Goal: Find specific page/section: Find specific page/section

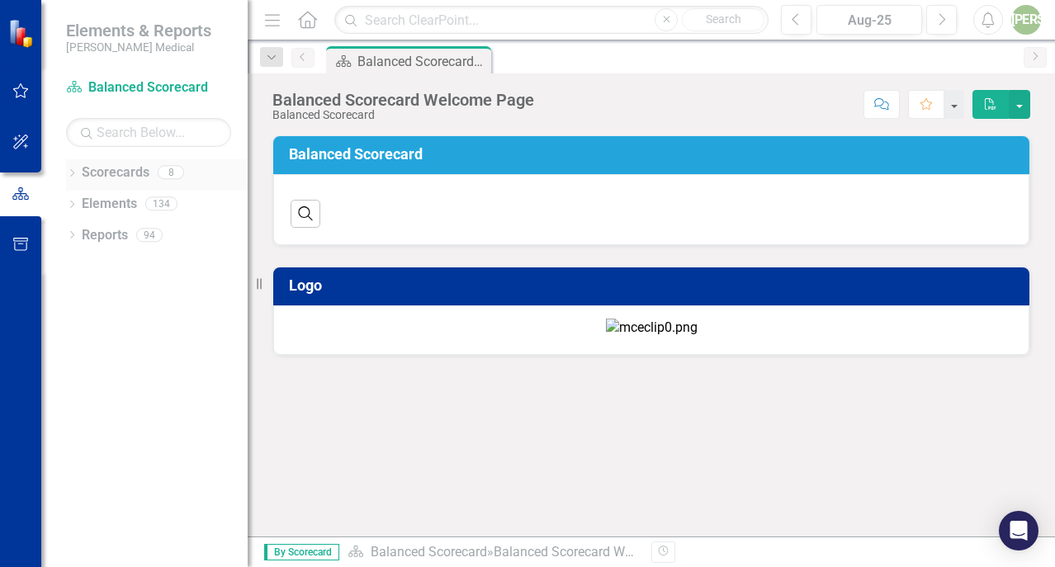
click at [72, 171] on icon "Dropdown" at bounding box center [72, 174] width 12 height 9
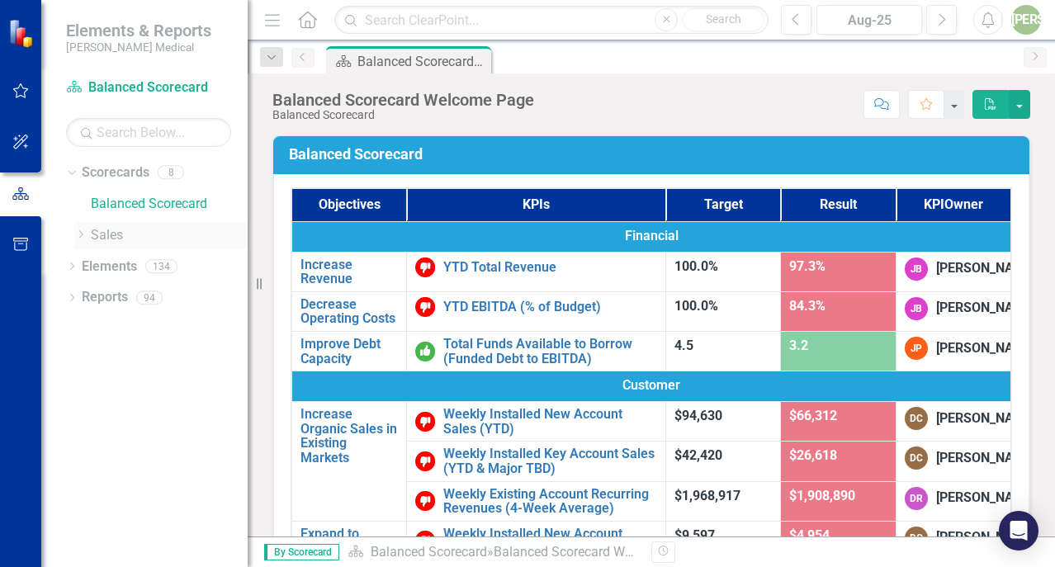
click at [79, 238] on icon "Dropdown" at bounding box center [80, 235] width 12 height 10
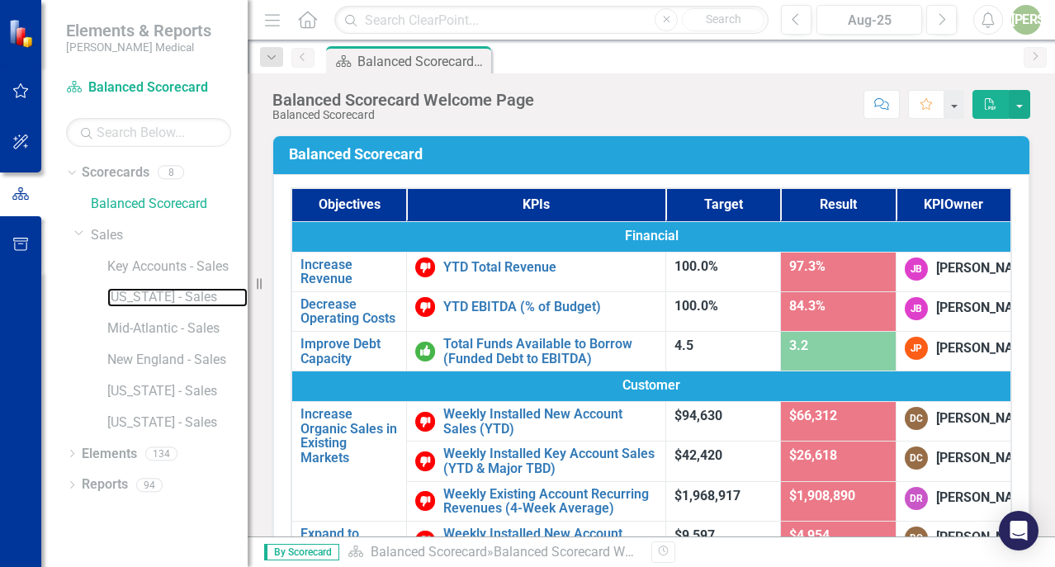
click at [108, 300] on link "[US_STATE] - Sales" at bounding box center [177, 297] width 140 height 19
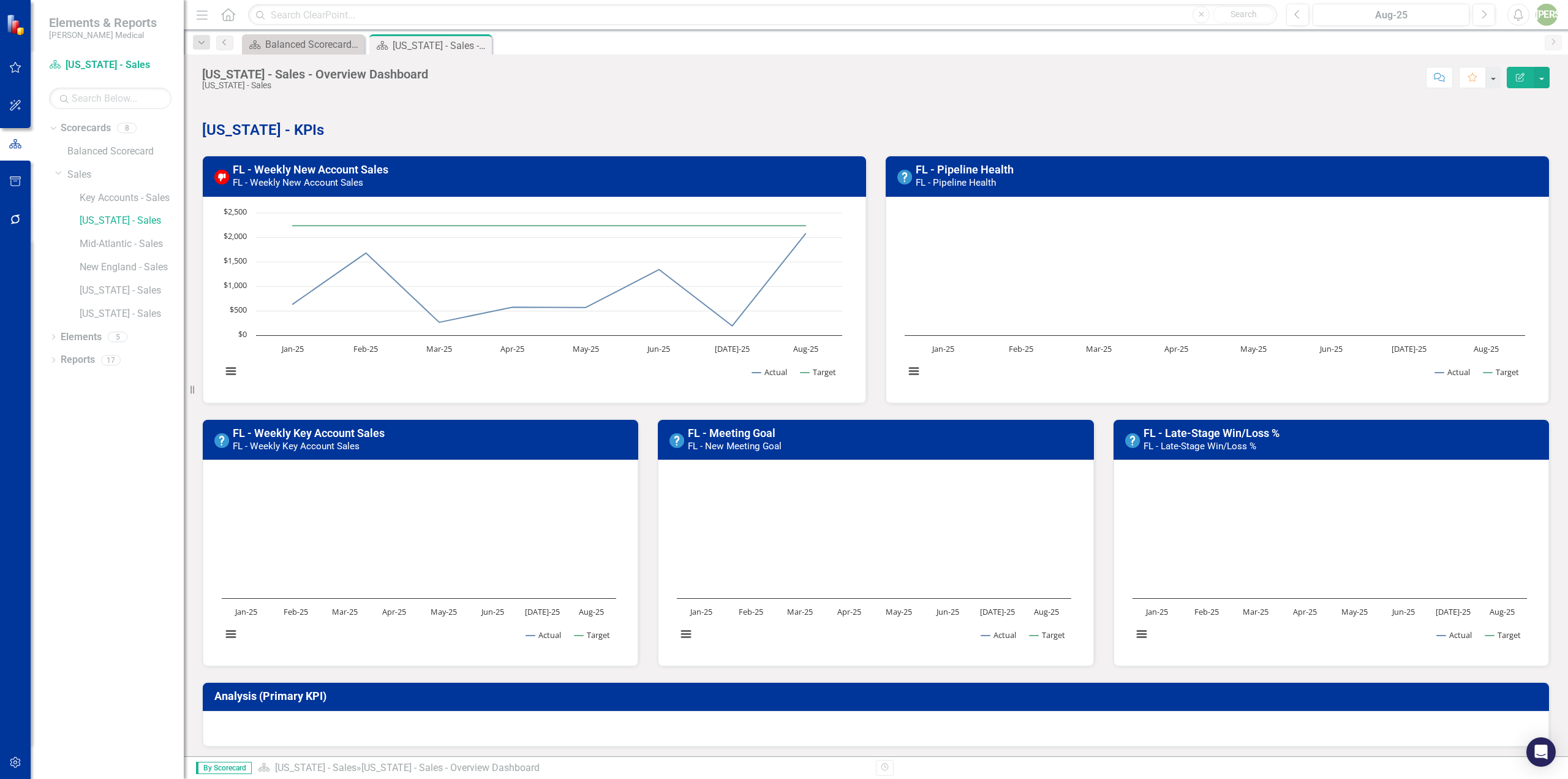
click at [783, 168] on h3 "FL - Pipeline Health FL - Pipeline Health" at bounding box center [1229, 175] width 626 height 24
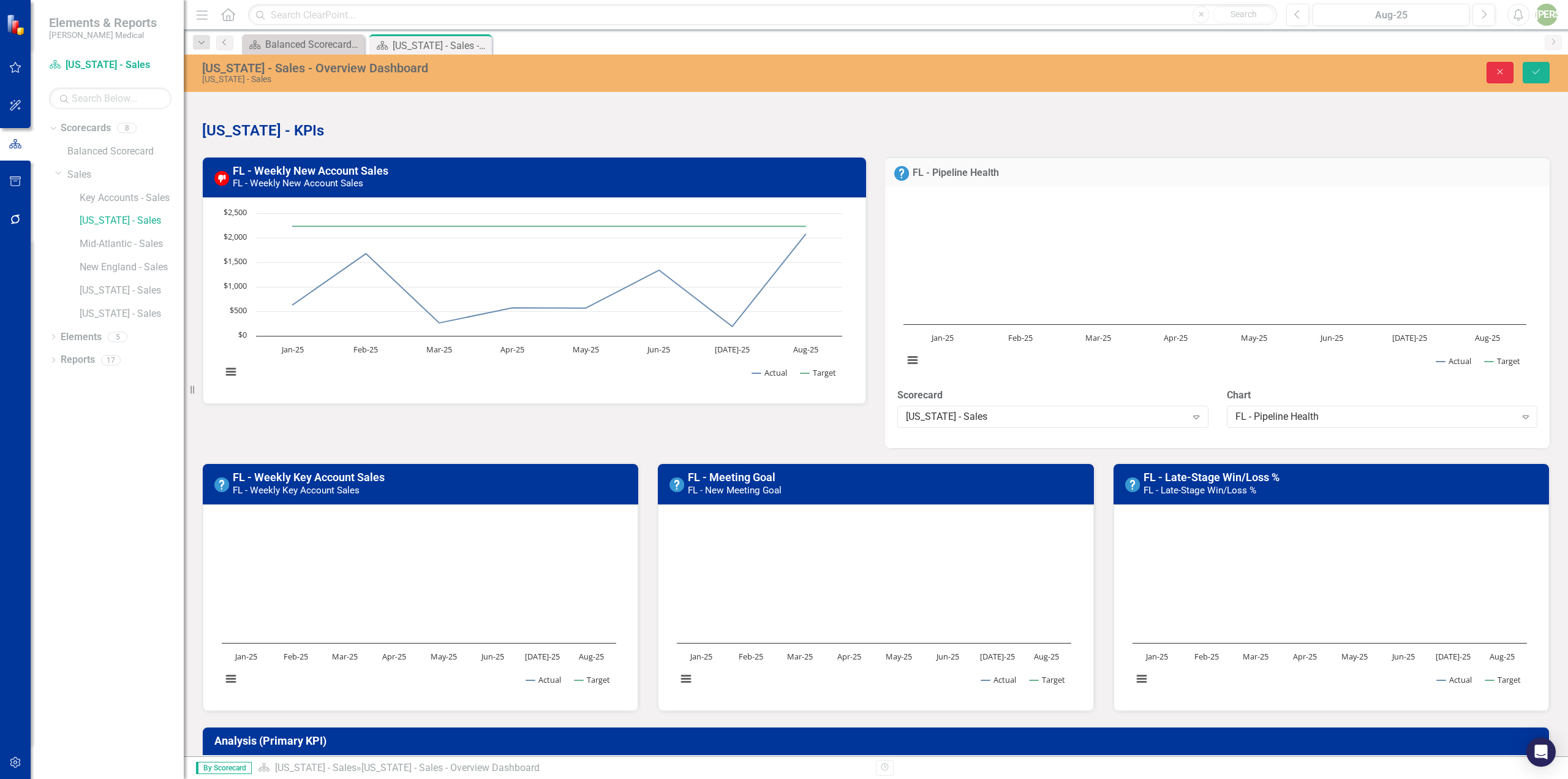
click at [783, 71] on button "Close" at bounding box center [1500, 72] width 27 height 22
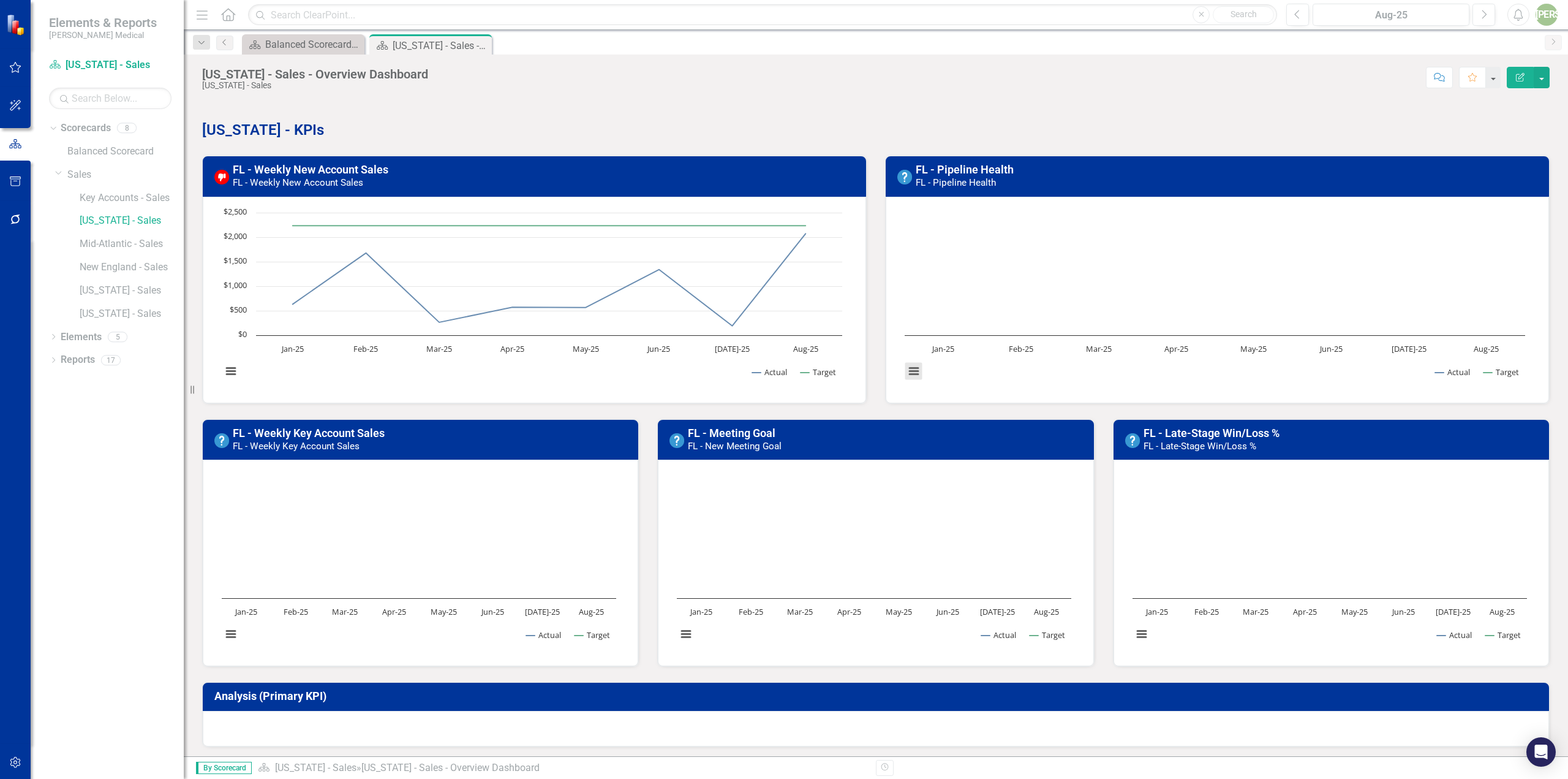
click at [783, 372] on button "View chart menu, Chart" at bounding box center [914, 371] width 17 height 17
click at [783, 269] on rect "Interactive chart" at bounding box center [1214, 298] width 633 height 184
click at [783, 170] on link "FL - Pipeline Health" at bounding box center [965, 169] width 98 height 13
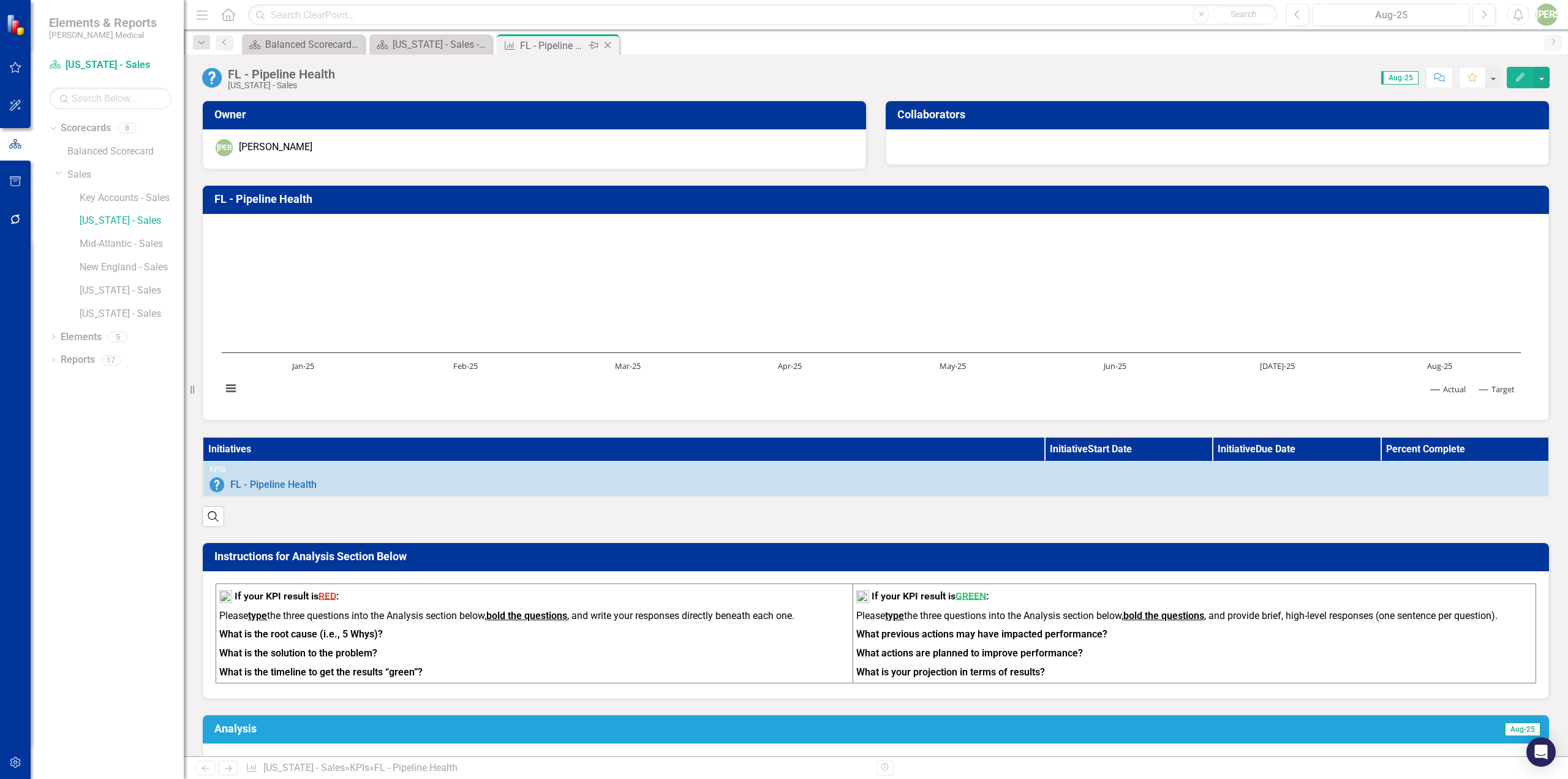
click at [608, 41] on icon "Close" at bounding box center [607, 45] width 13 height 10
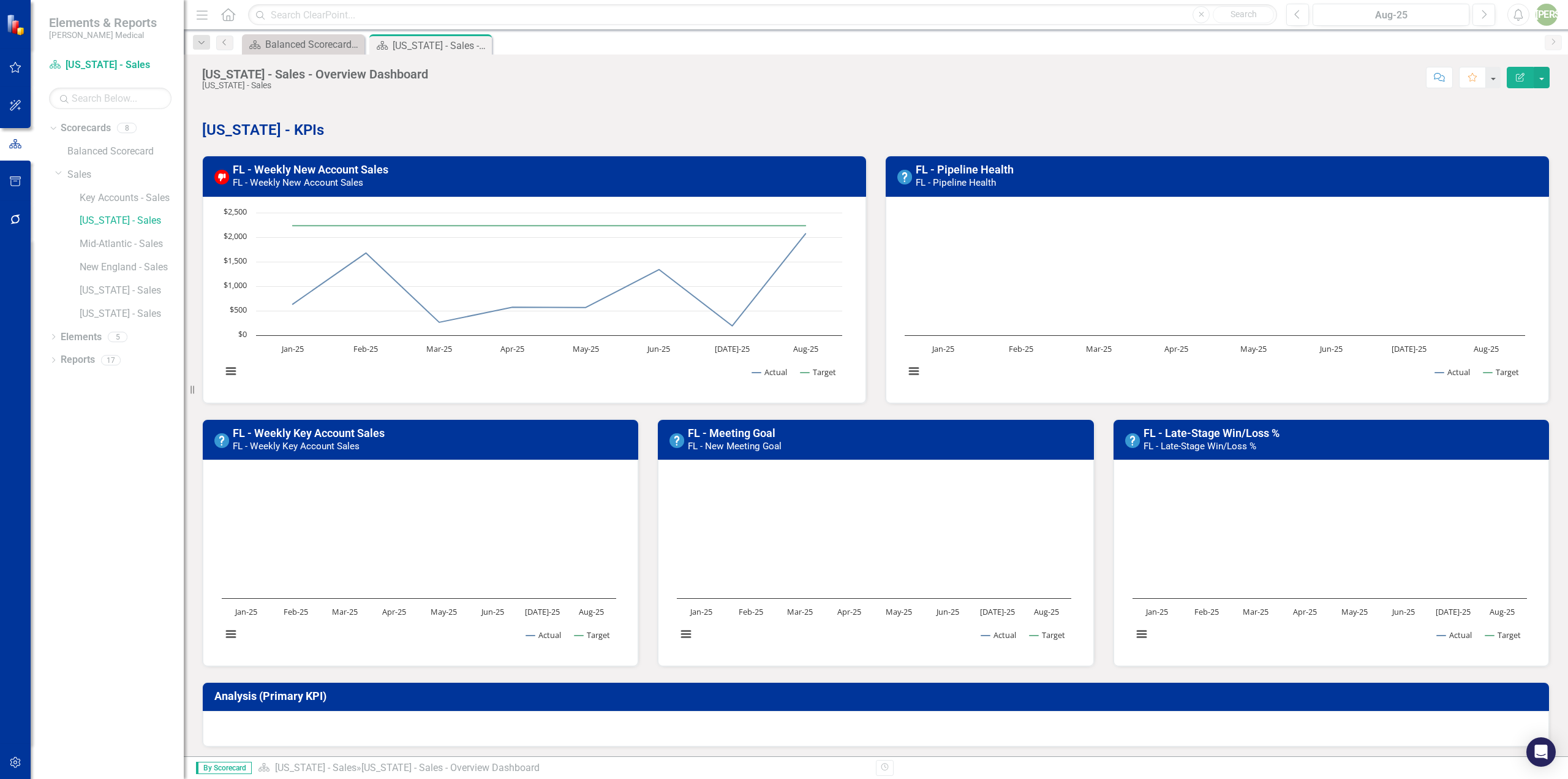
click at [783, 174] on h3 "FL - Pipeline Health FL - Pipeline Health" at bounding box center [1229, 175] width 626 height 24
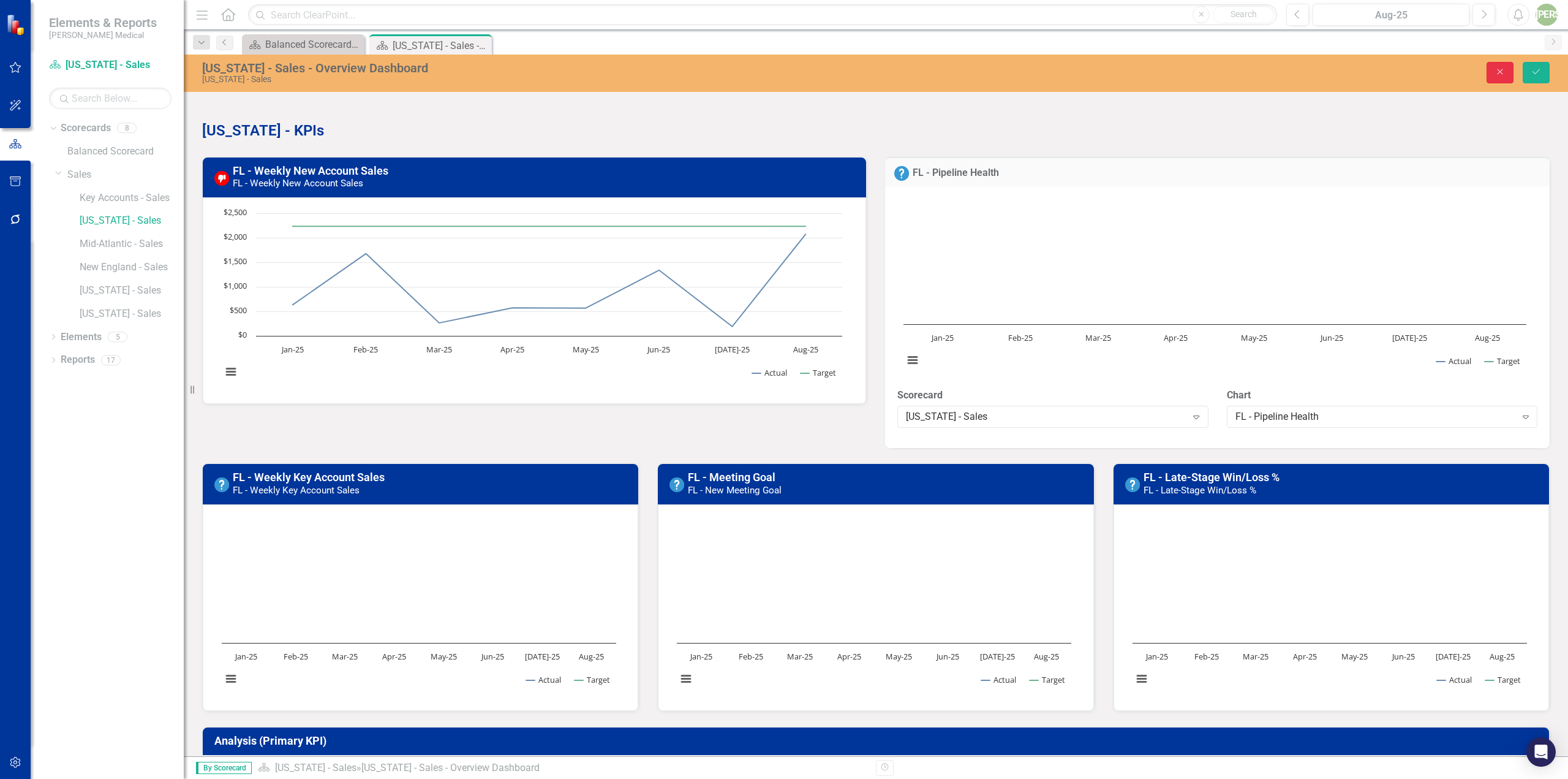
click at [783, 79] on button "Close" at bounding box center [1500, 72] width 27 height 22
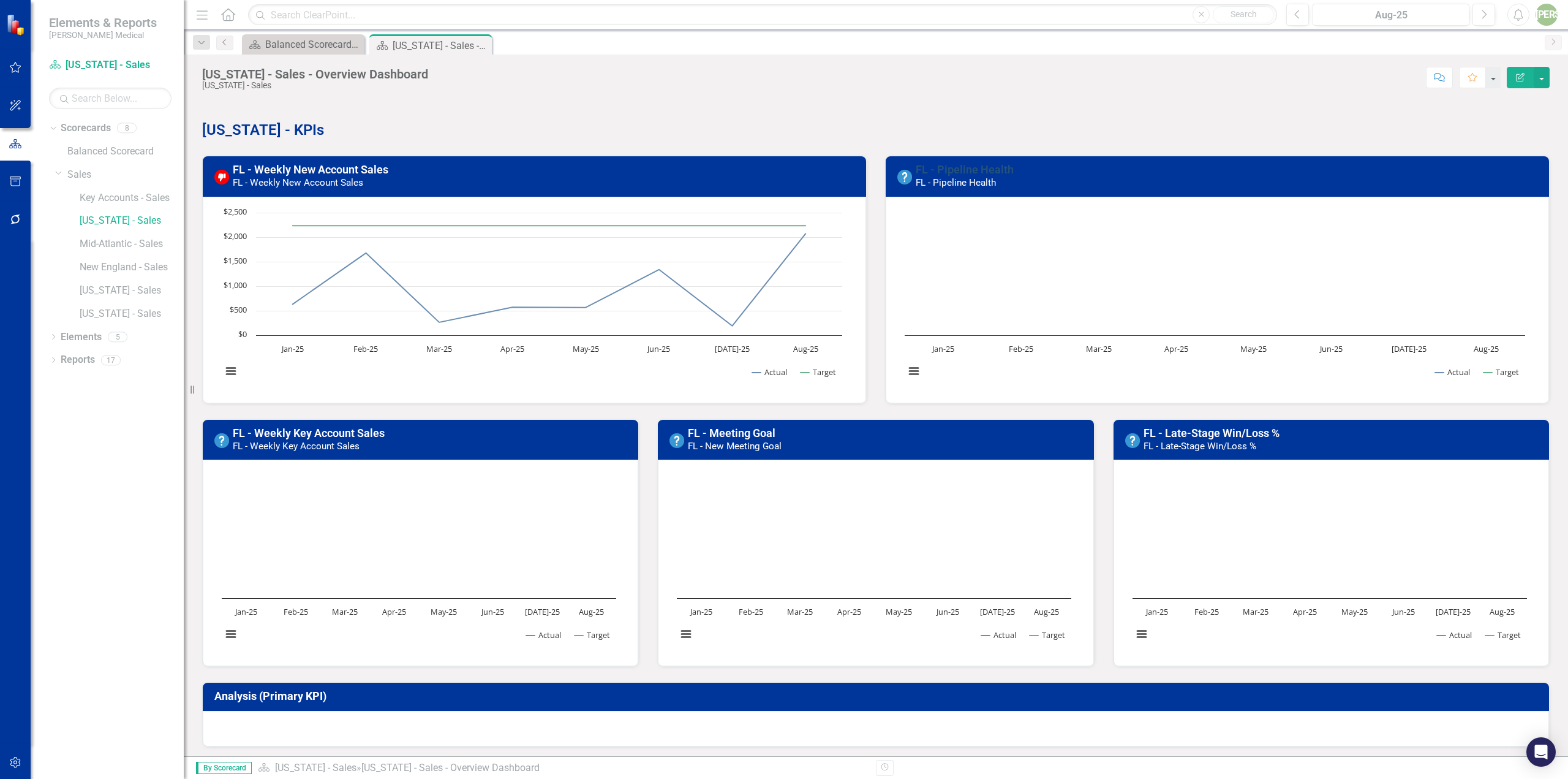
click at [783, 171] on link "FL - Pipeline Health" at bounding box center [965, 169] width 98 height 13
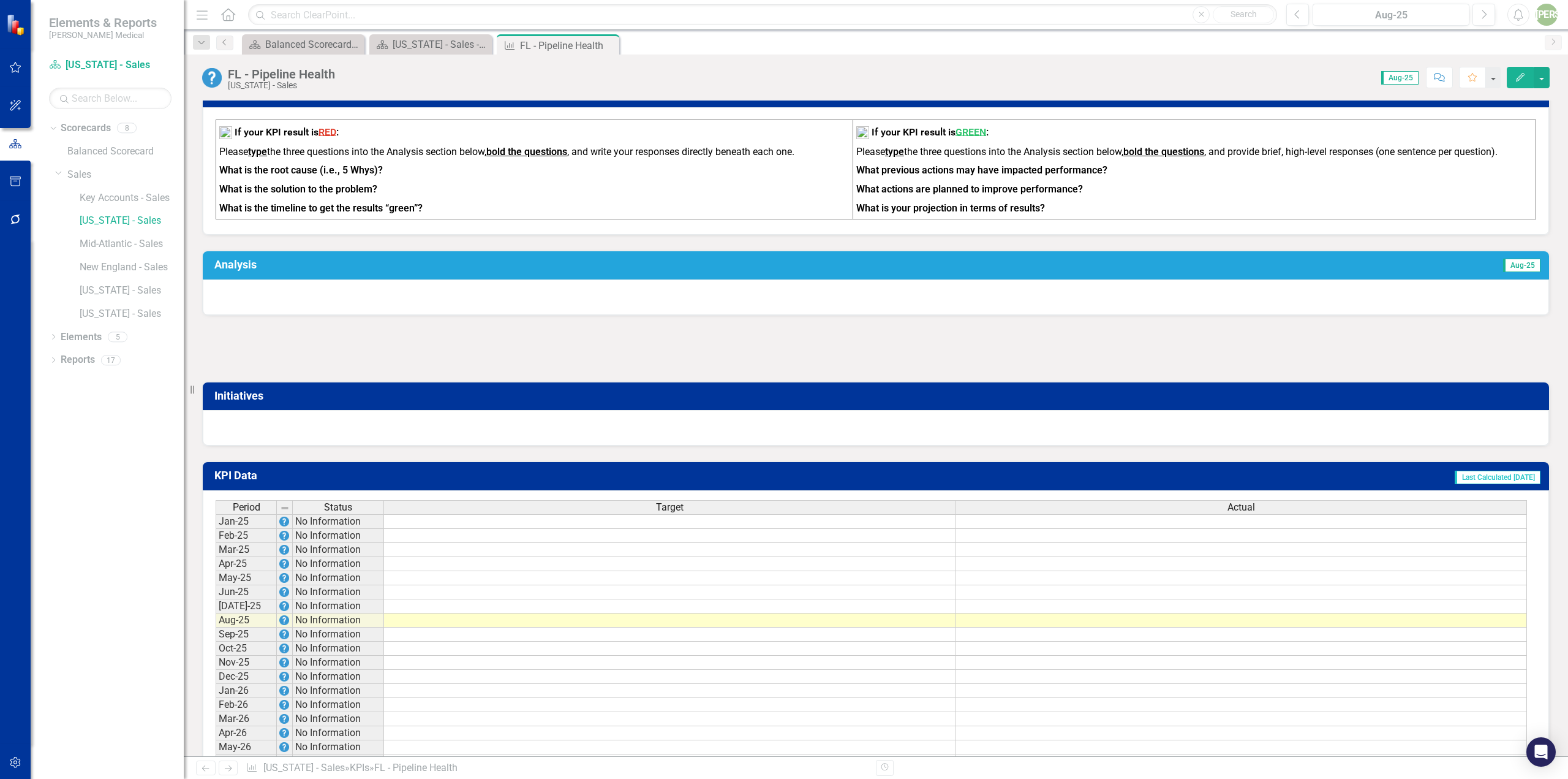
scroll to position [602, 0]
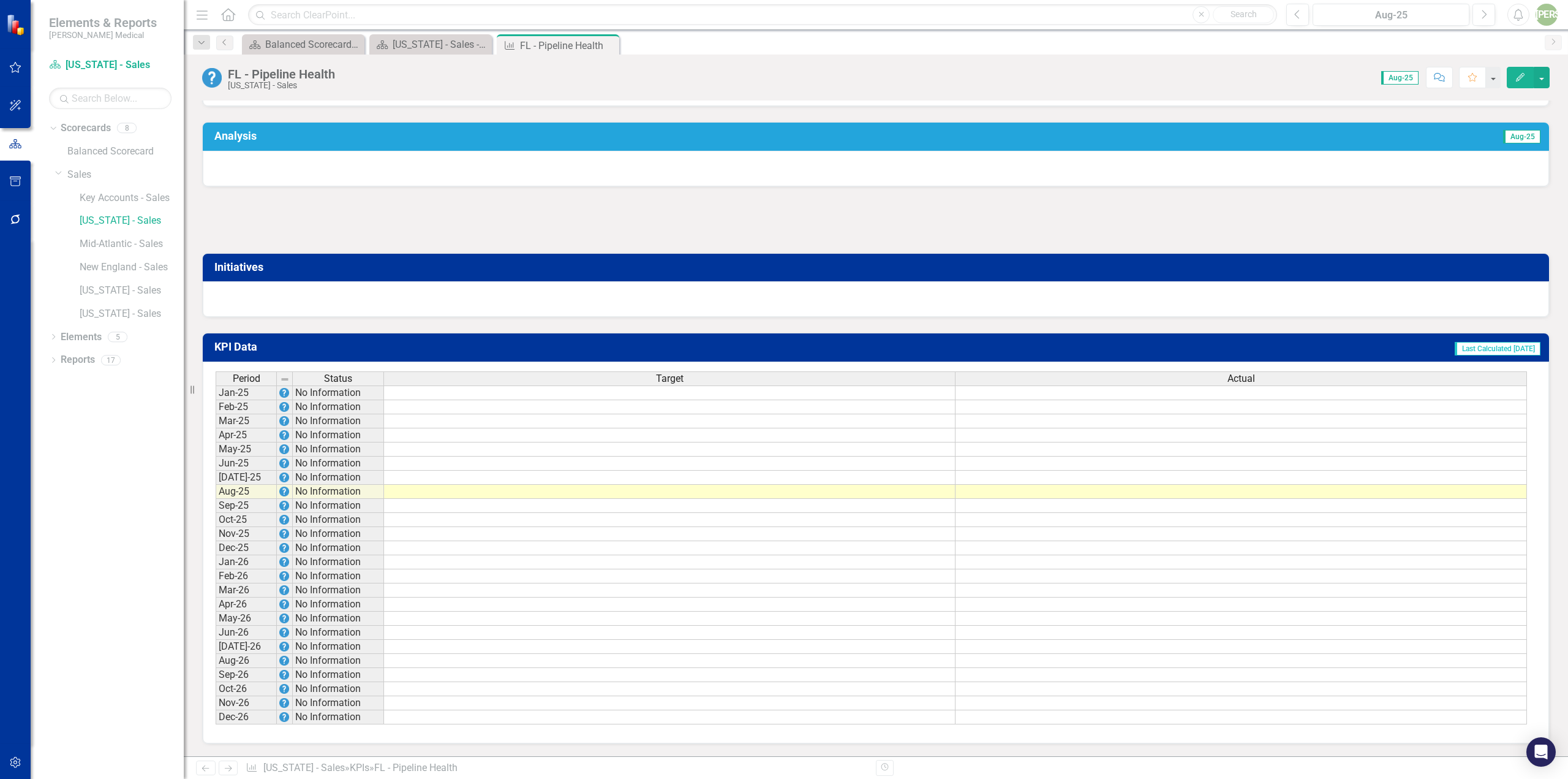
click at [599, 397] on td at bounding box center [670, 392] width 571 height 15
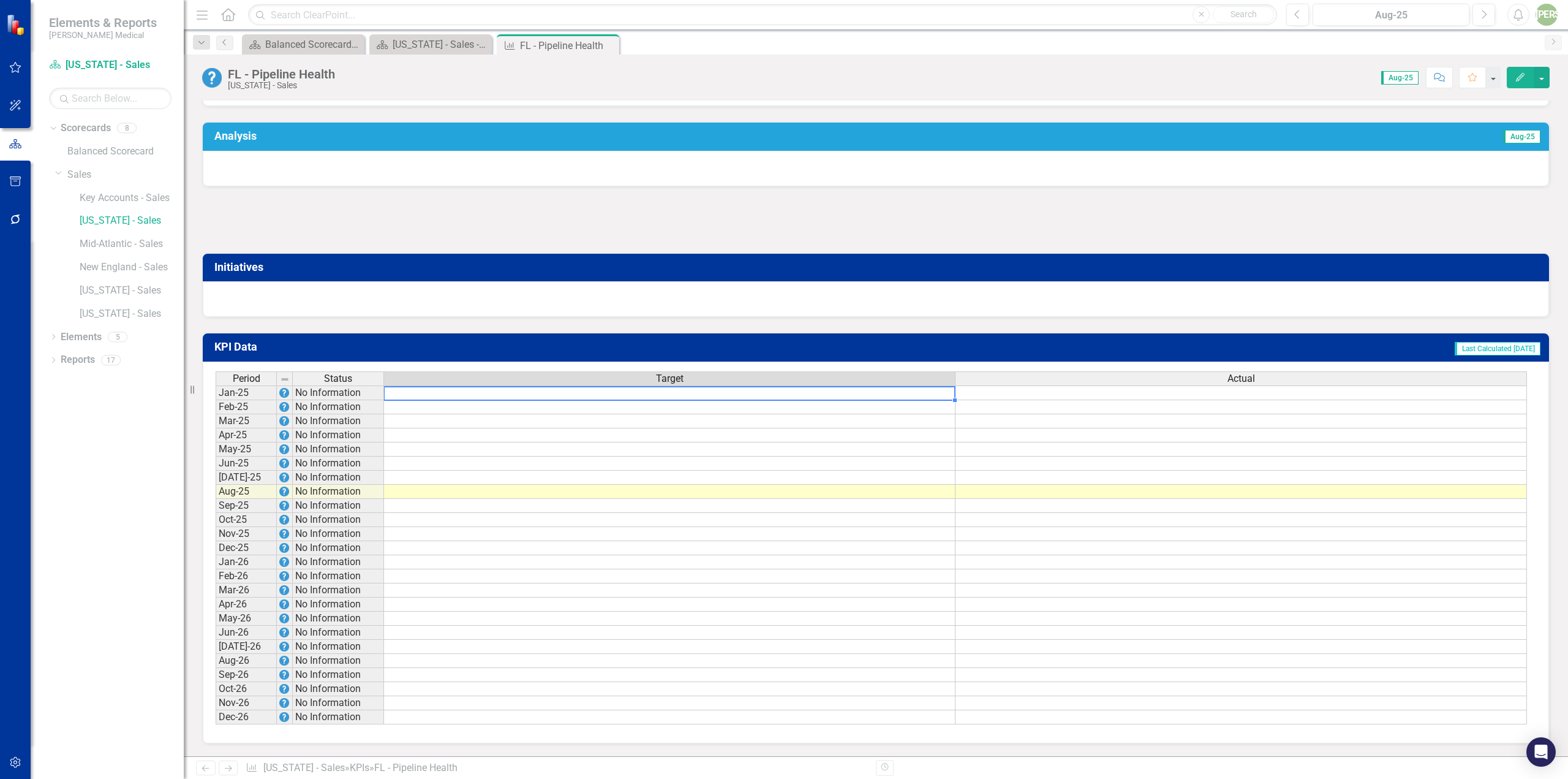
click at [602, 392] on td at bounding box center [670, 392] width 571 height 15
click at [698, 395] on td at bounding box center [670, 392] width 571 height 15
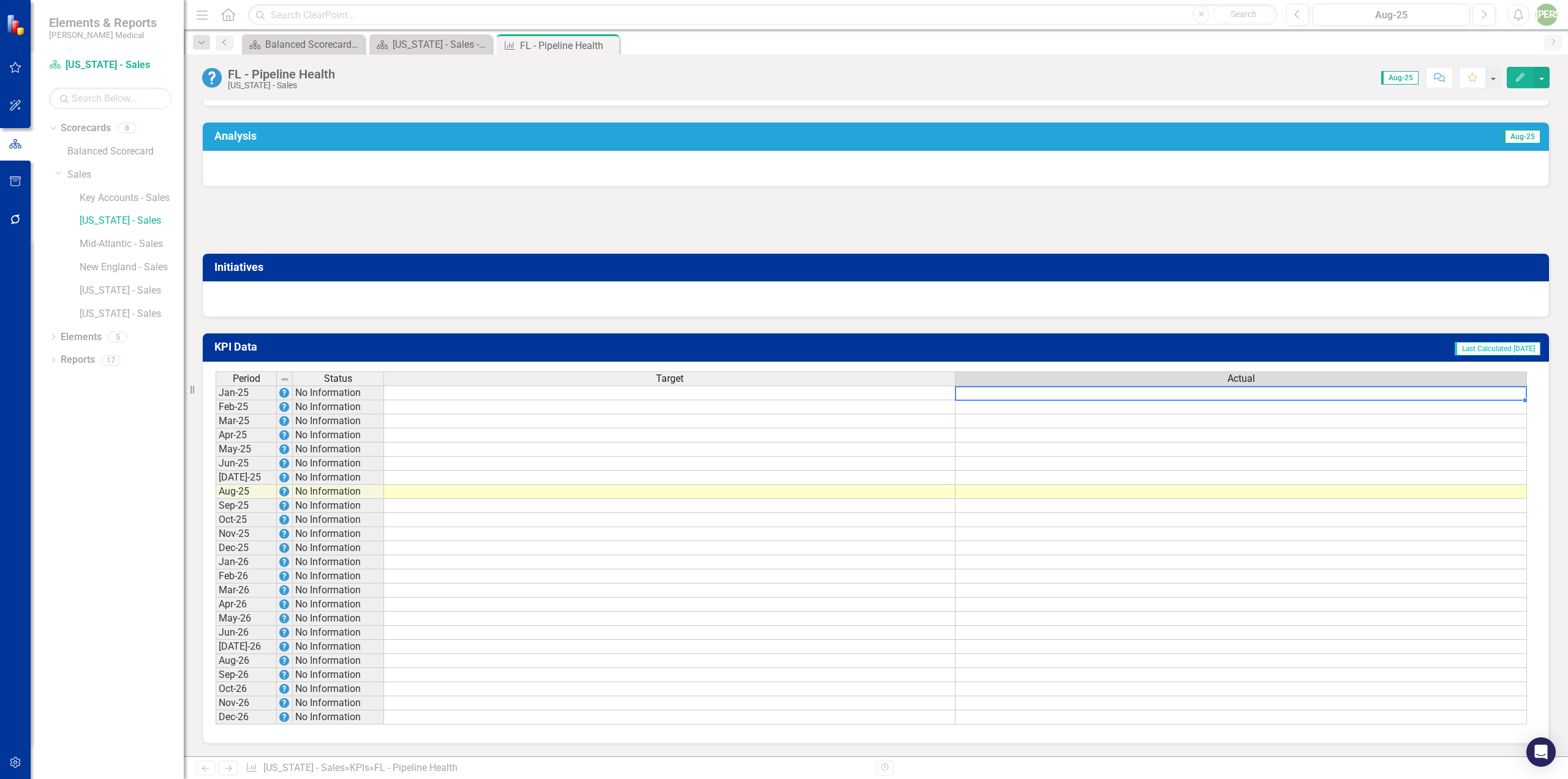
click at [783, 392] on td at bounding box center [1241, 392] width 571 height 15
click at [216, 401] on div "Period Status Target Actual Jan-25 No Information Feb-25 No Information Mar-25 …" at bounding box center [216, 548] width 0 height 353
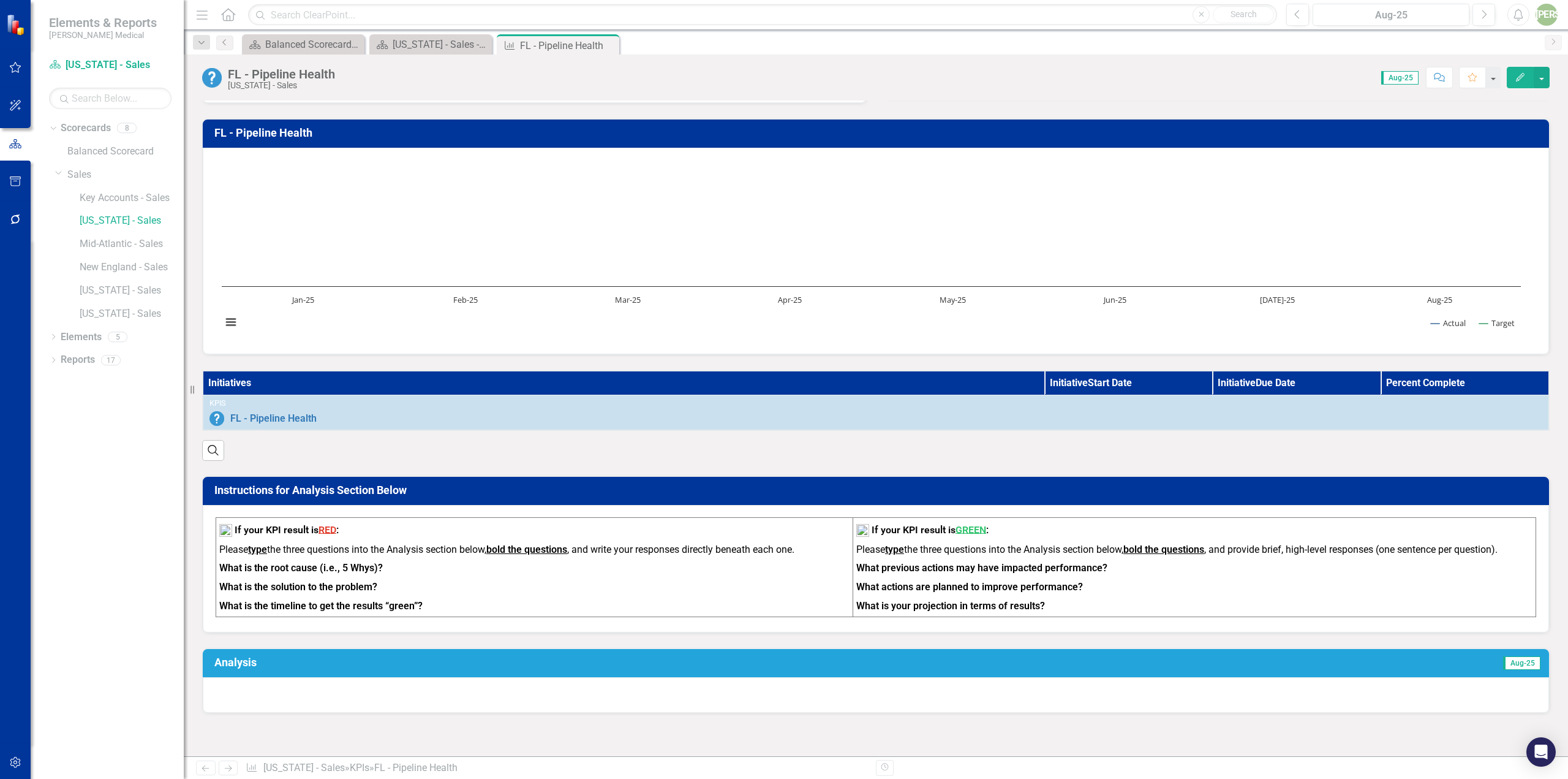
scroll to position [0, 0]
